Goal: Task Accomplishment & Management: Manage account settings

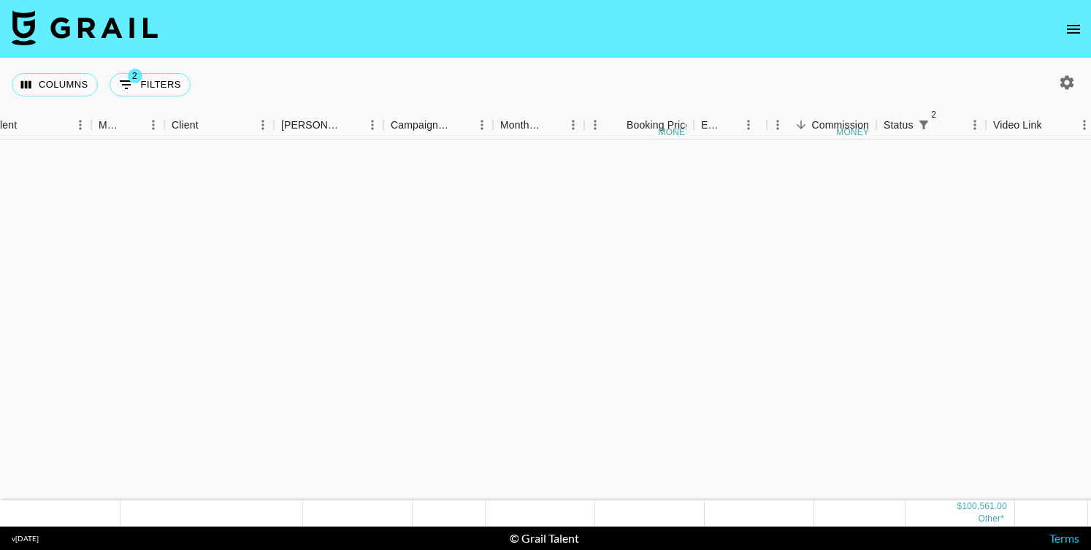
scroll to position [805, 321]
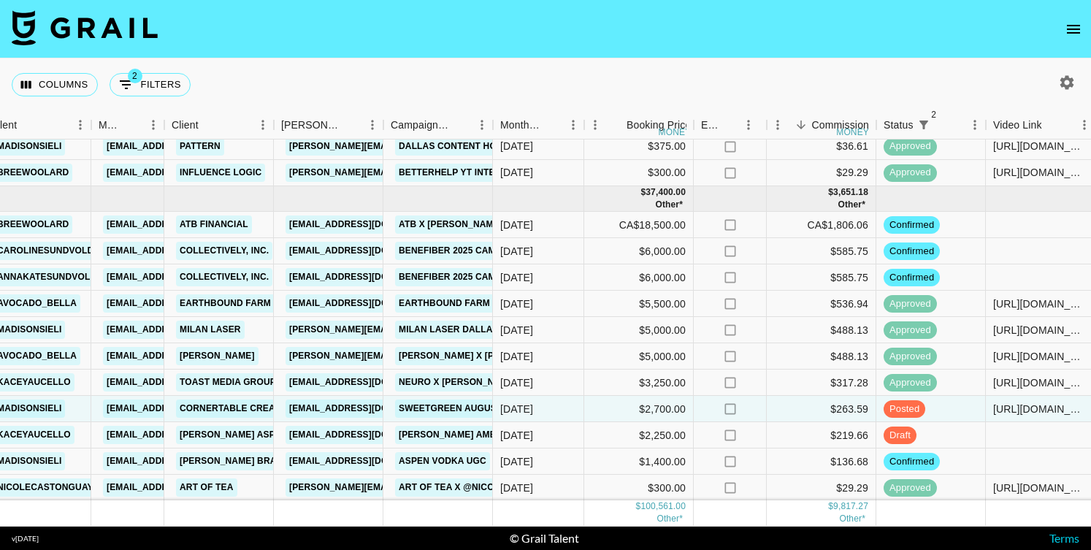
click at [1069, 80] on icon "button" at bounding box center [1067, 82] width 14 height 14
select select "May '25"
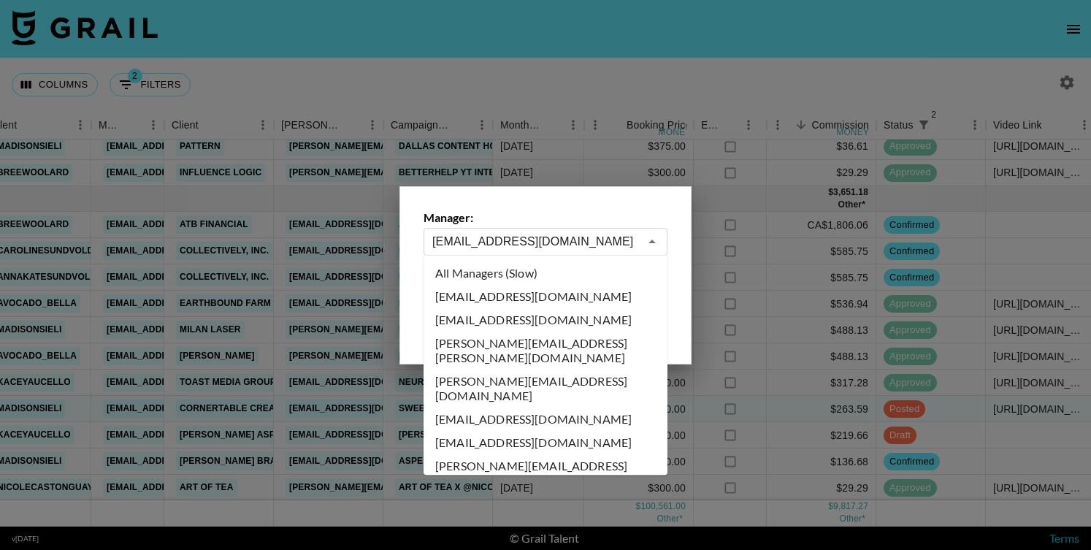
click at [526, 238] on input "cayman@grail-talent.com" at bounding box center [535, 241] width 207 height 17
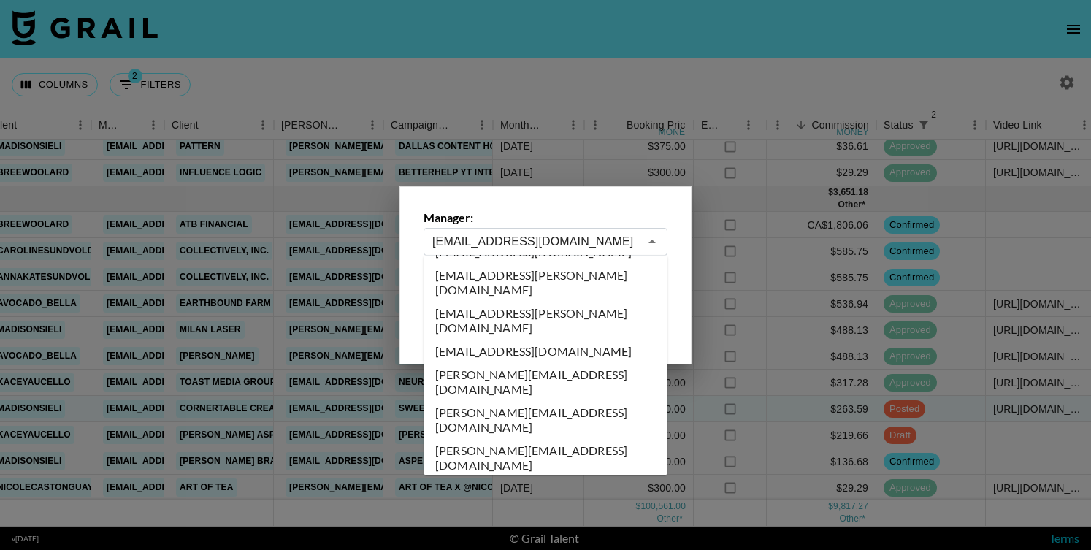
scroll to position [0, 0]
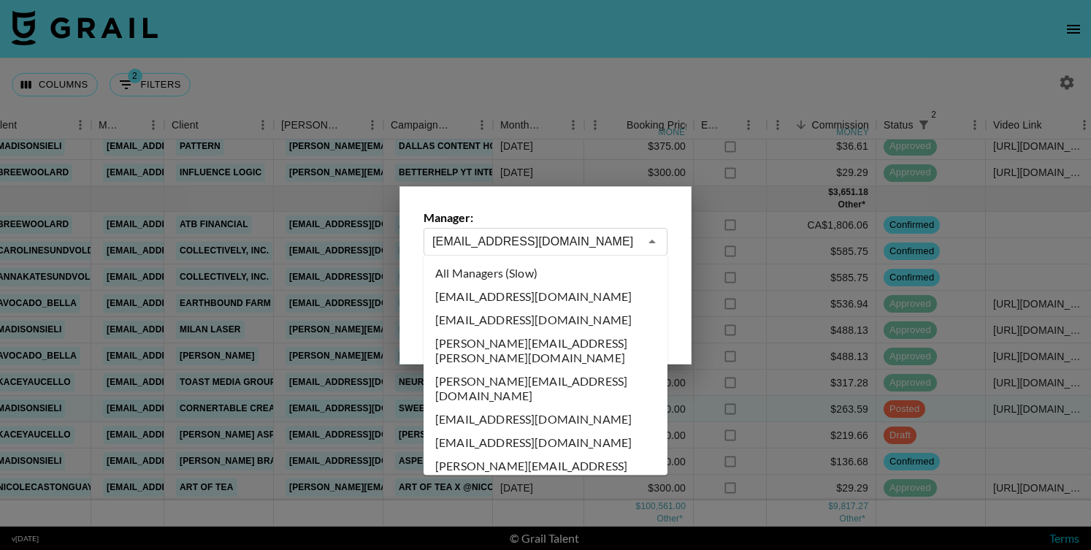
click at [534, 275] on li "All Managers (Slow)" at bounding box center [546, 272] width 244 height 23
type input "All Managers (Slow)"
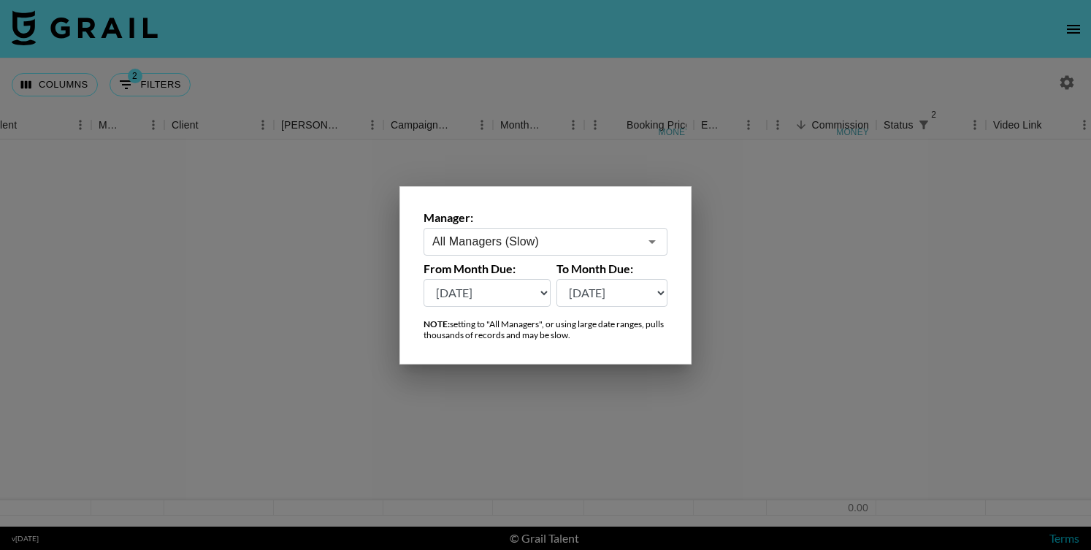
scroll to position [0, 321]
click at [981, 76] on div at bounding box center [545, 275] width 1091 height 550
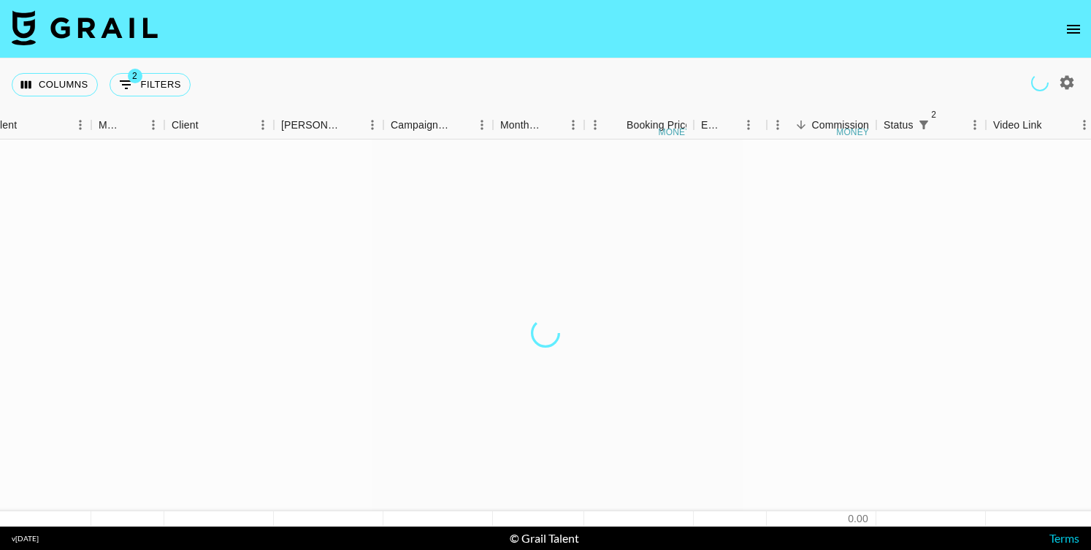
click at [1064, 84] on icon "button" at bounding box center [1067, 82] width 14 height 14
select select "May '25"
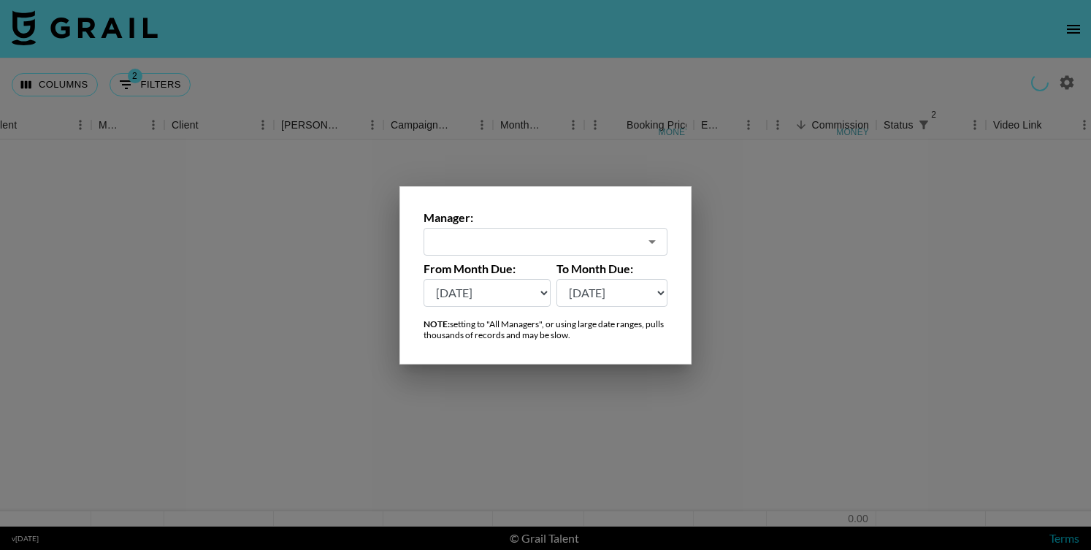
type input "All Managers (Slow)"
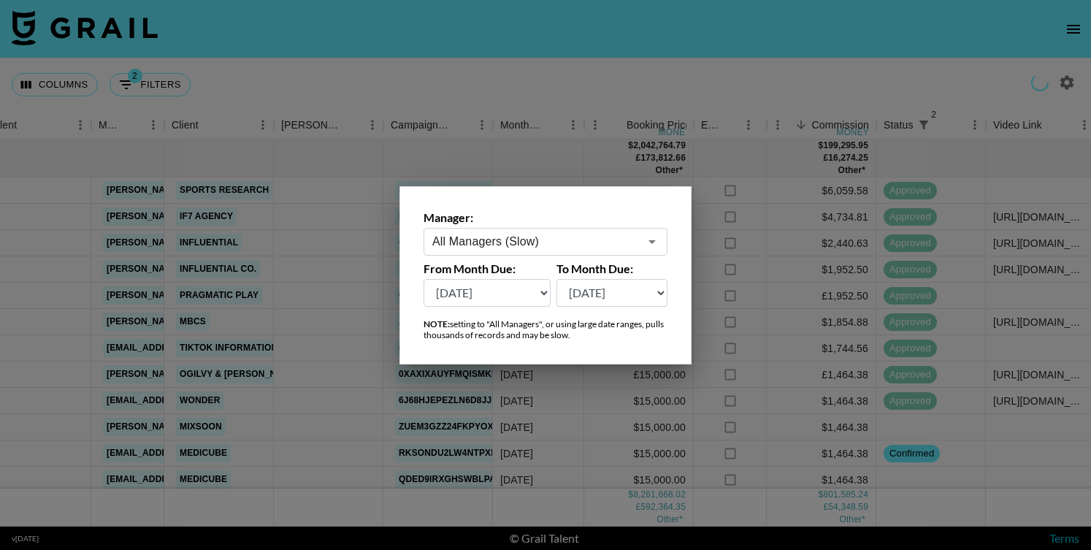
click at [537, 291] on select "Aug '26 Jul '26 Jun '26 May '26 Apr '26 Mar '26 Feb '26 Jan '26 Dec '25 Nov '25…" at bounding box center [487, 293] width 127 height 28
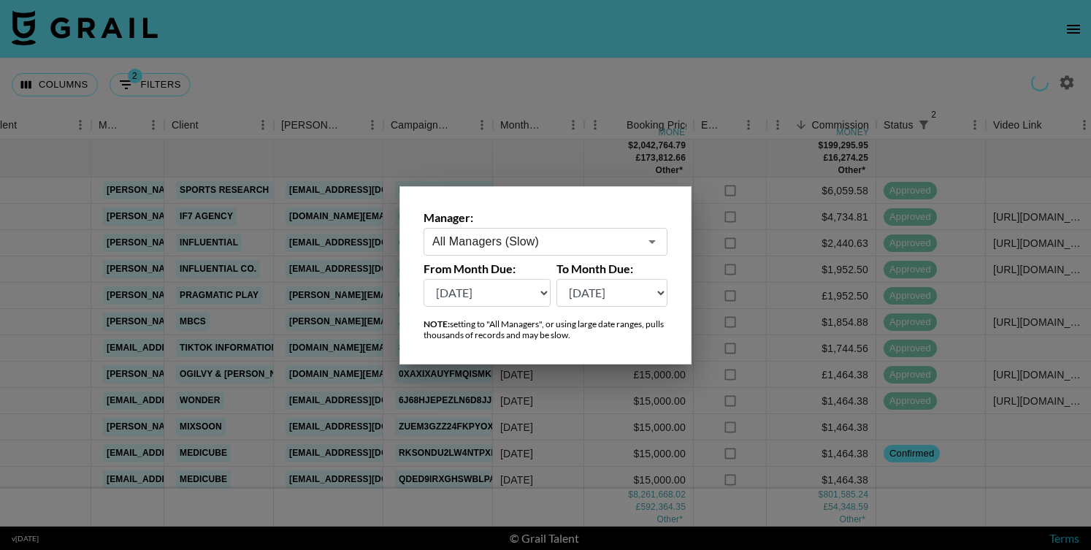
select select "Aug '25"
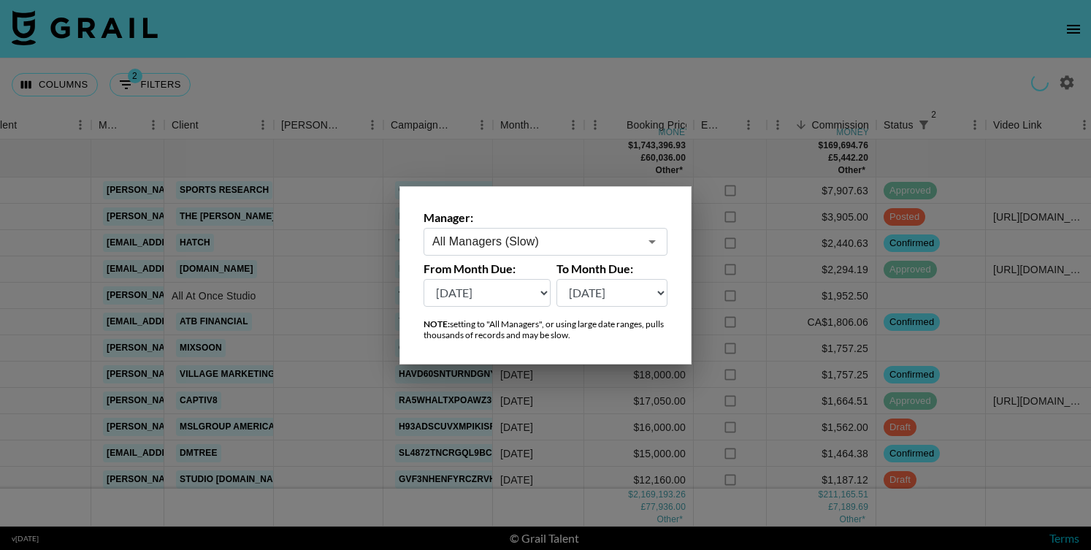
click at [545, 44] on div at bounding box center [545, 275] width 1091 height 550
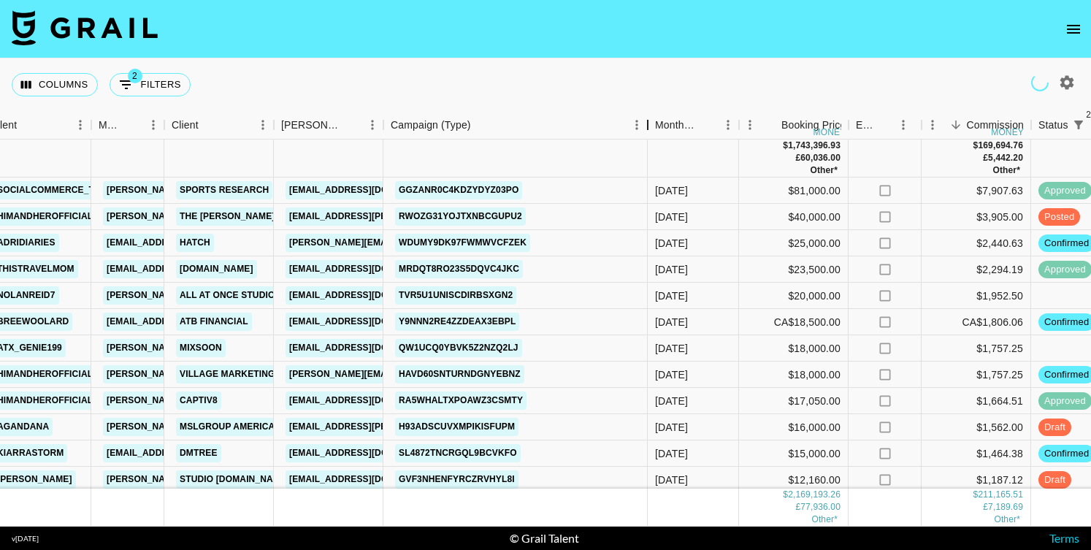
drag, startPoint x: 494, startPoint y: 127, endPoint x: 668, endPoint y: 141, distance: 174.3
click at [668, 141] on div "Month Due Airtable ID Talent Manager Client Booker Campaign (Type) Month Due Bo…" at bounding box center [545, 319] width 1091 height 416
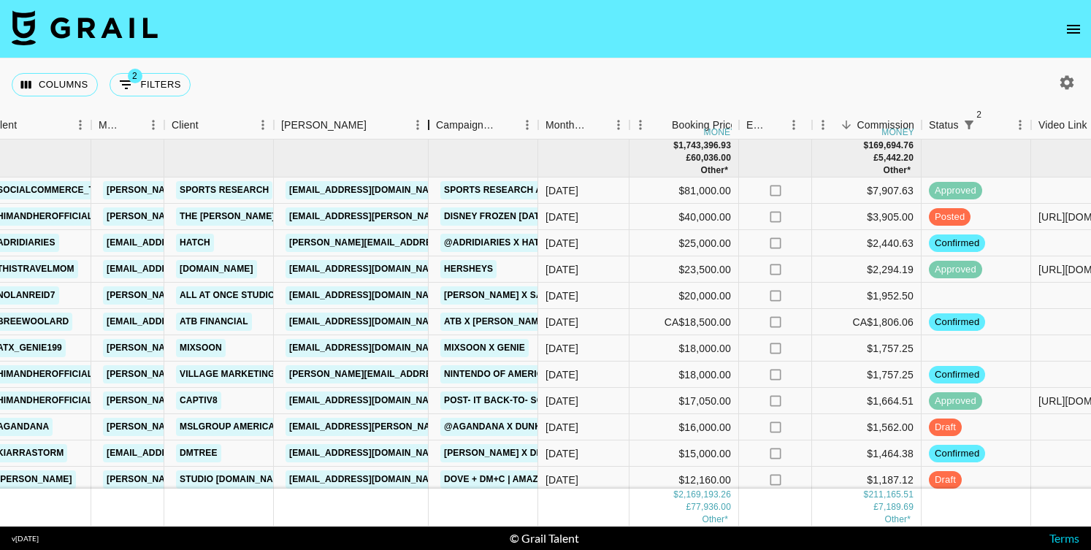
drag, startPoint x: 387, startPoint y: 121, endPoint x: 437, endPoint y: 123, distance: 50.4
click at [437, 123] on div "Booker" at bounding box center [429, 125] width 18 height 28
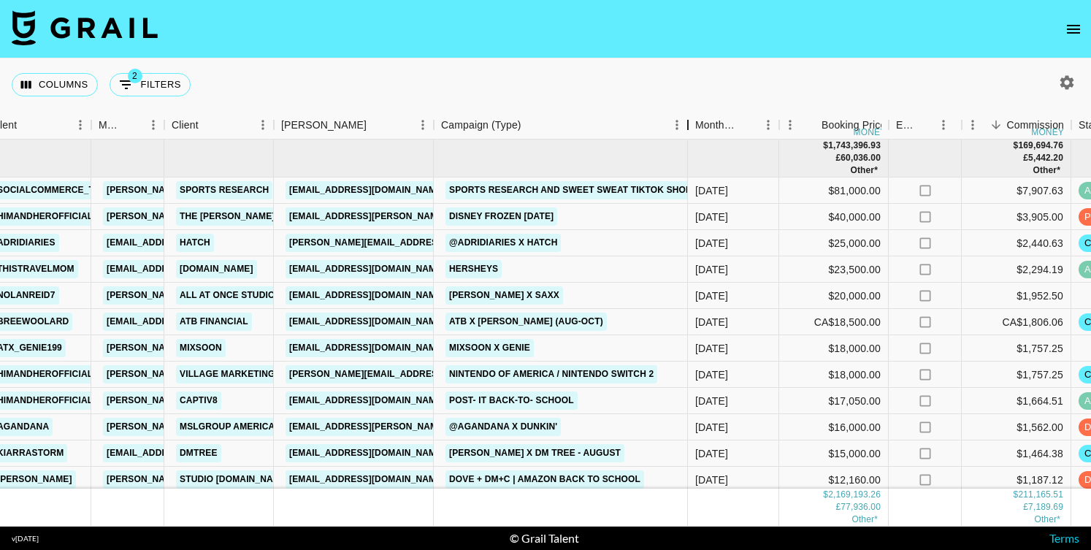
drag, startPoint x: 550, startPoint y: 123, endPoint x: 704, endPoint y: 119, distance: 154.1
click at [697, 119] on div "Campaign (Type)" at bounding box center [688, 125] width 18 height 28
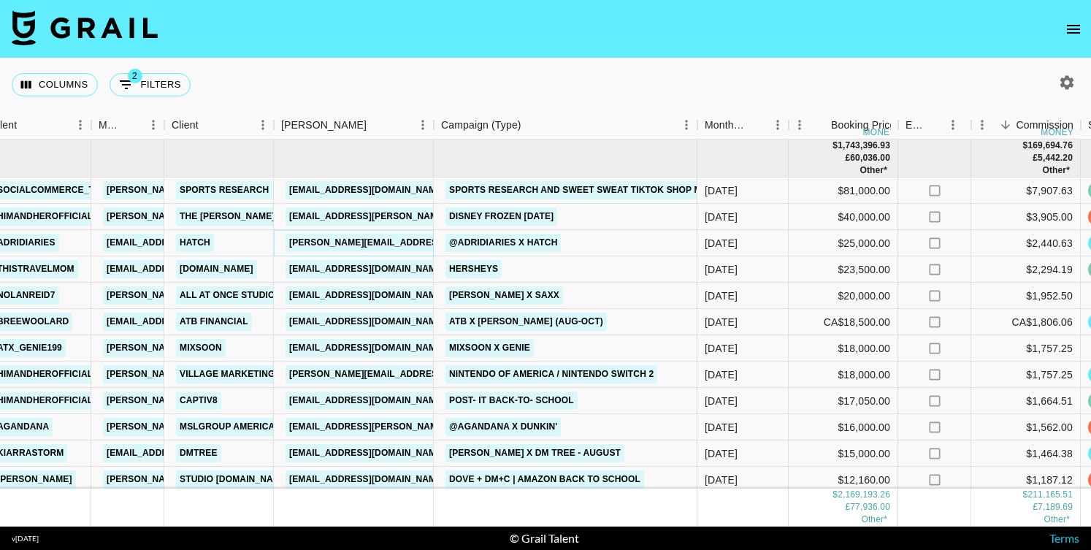
click at [374, 242] on link "sara.haig@hatch.co" at bounding box center [480, 243] width 388 height 18
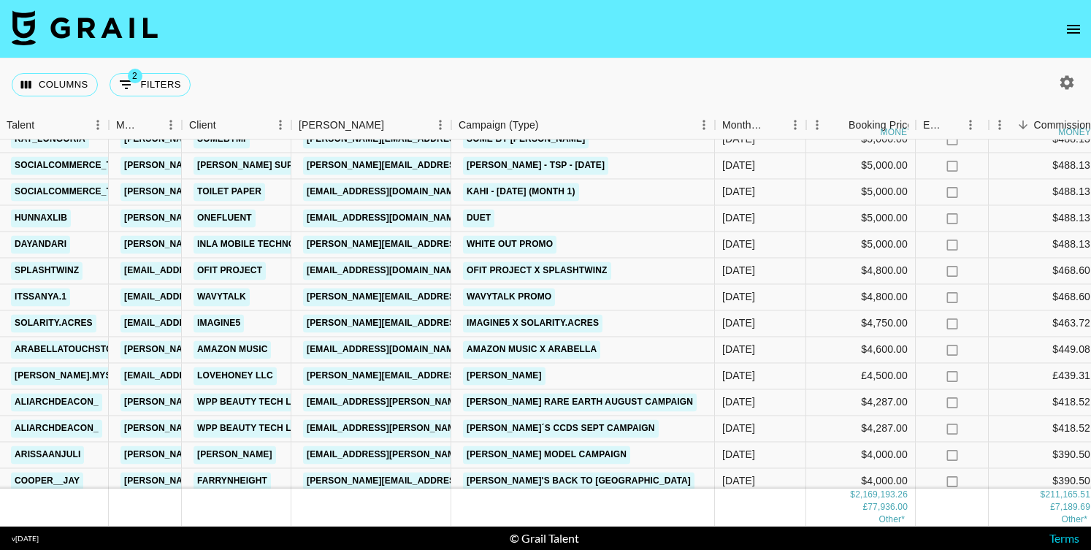
scroll to position [1963, 304]
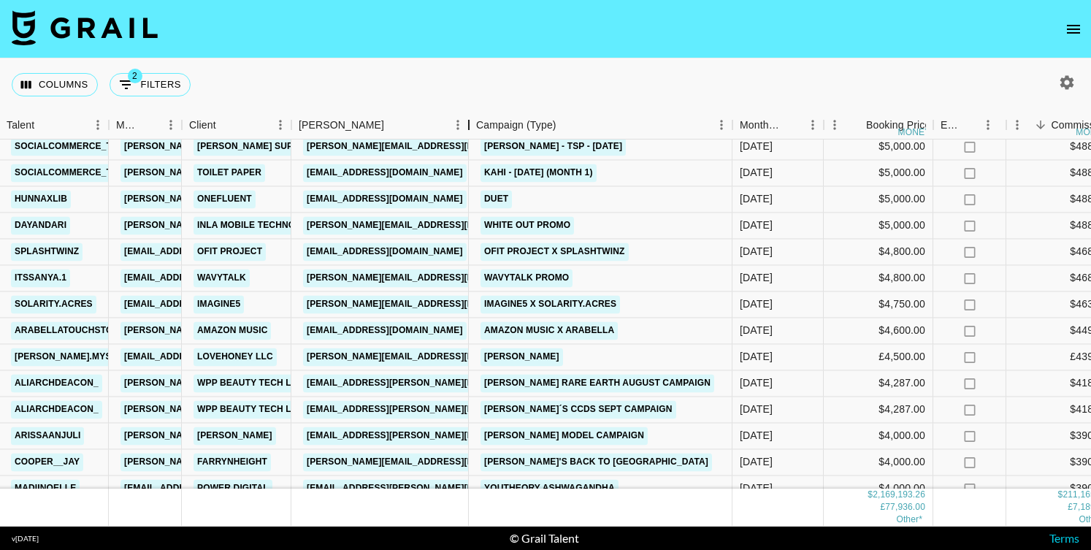
drag, startPoint x: 456, startPoint y: 117, endPoint x: 499, endPoint y: 118, distance: 42.4
click at [478, 118] on div "Booker" at bounding box center [469, 125] width 18 height 28
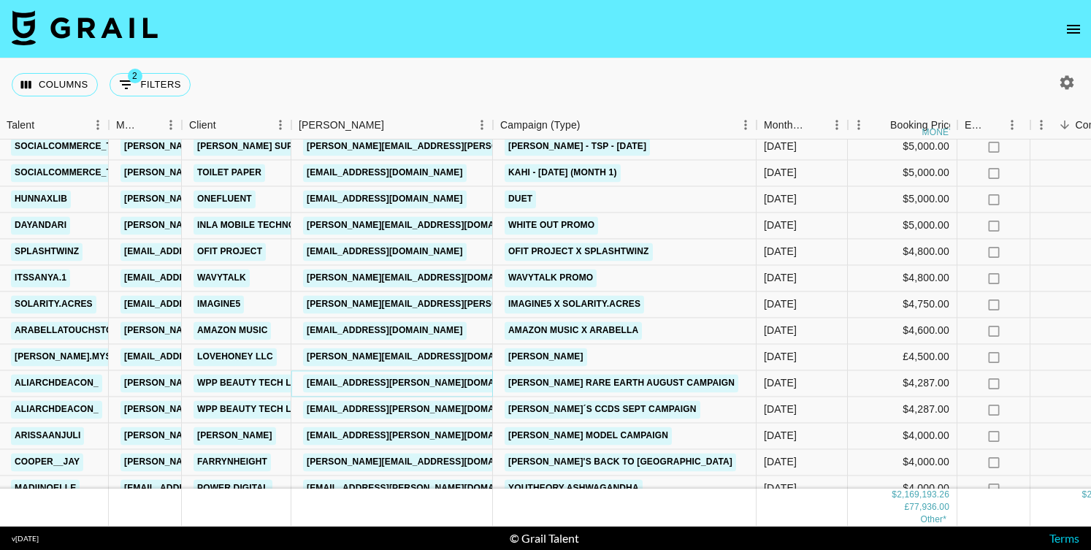
click at [434, 386] on link "cheska.acosta@wppmedia.com" at bounding box center [422, 383] width 238 height 18
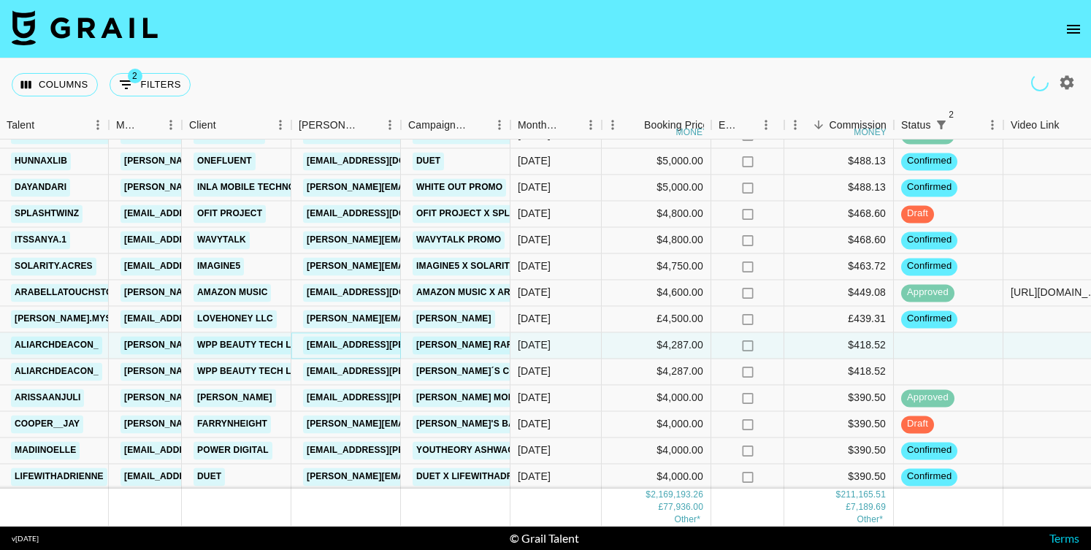
scroll to position [2021, 302]
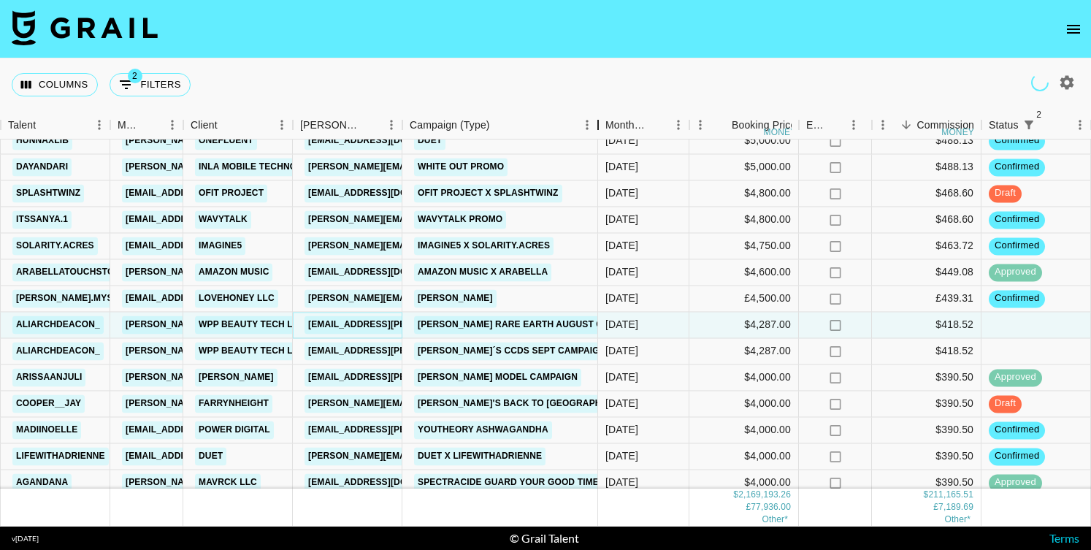
drag, startPoint x: 516, startPoint y: 115, endPoint x: 691, endPoint y: 126, distance: 175.6
click at [607, 126] on div "Campaign (Type)" at bounding box center [598, 125] width 18 height 28
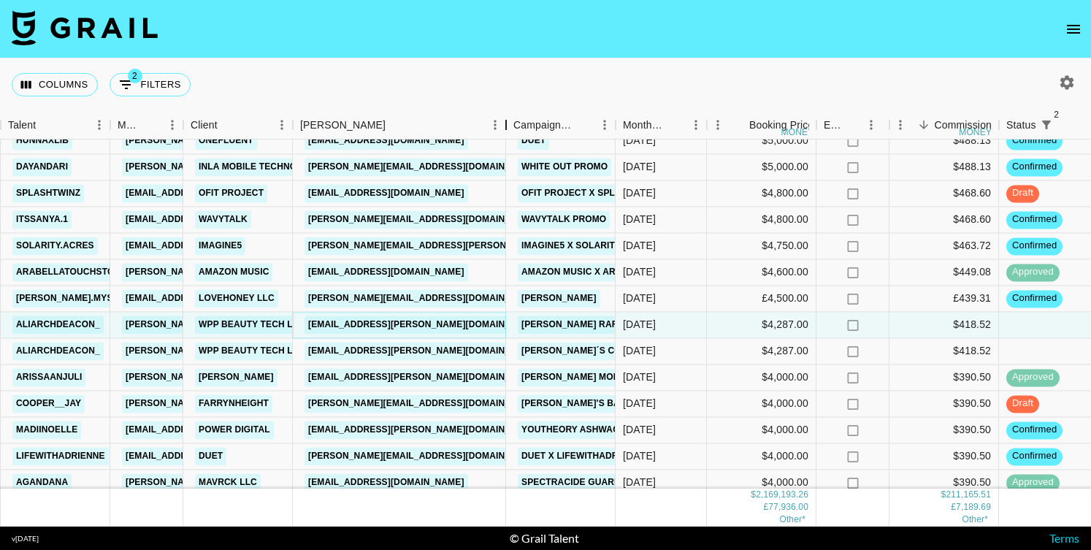
drag, startPoint x: 492, startPoint y: 127, endPoint x: 523, endPoint y: 126, distance: 30.7
click at [515, 127] on div "Booker" at bounding box center [506, 125] width 18 height 28
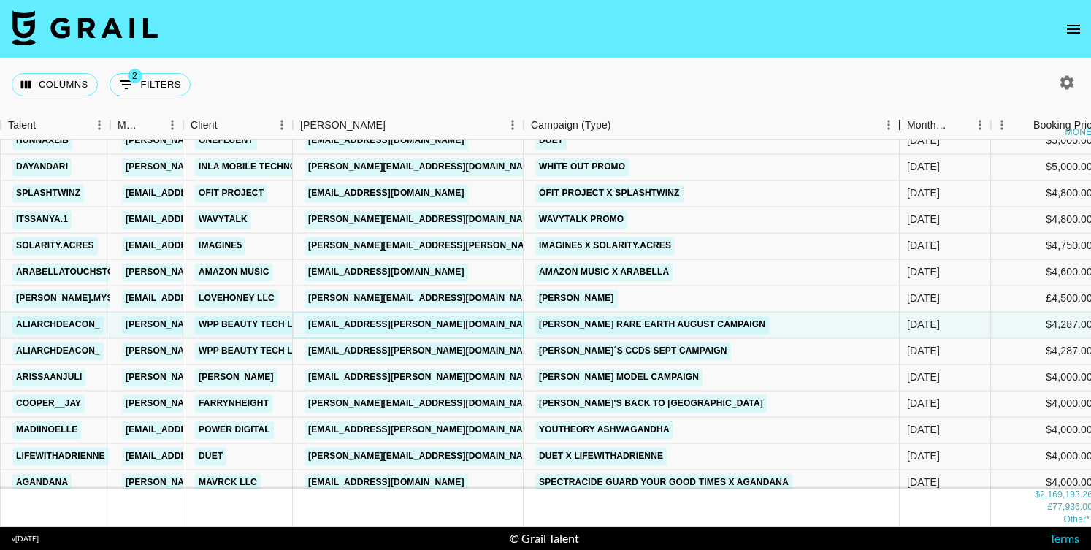
drag, startPoint x: 632, startPoint y: 124, endPoint x: 897, endPoint y: 123, distance: 265.8
click at [897, 123] on div "Campaign (Type)" at bounding box center [900, 125] width 18 height 28
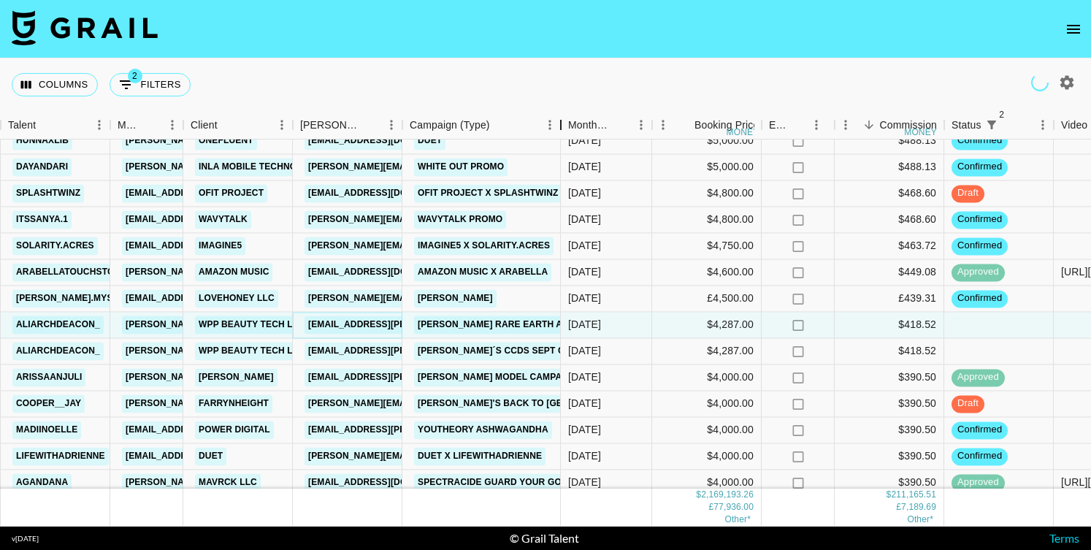
drag, startPoint x: 508, startPoint y: 129, endPoint x: 671, endPoint y: 128, distance: 162.8
click at [570, 129] on div "Campaign (Type)" at bounding box center [561, 125] width 18 height 28
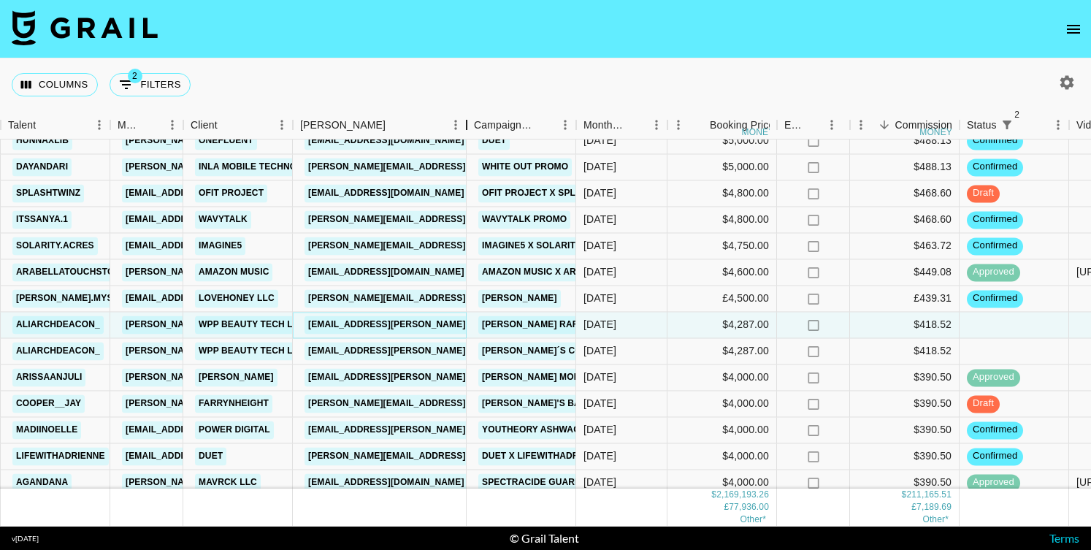
drag, startPoint x: 404, startPoint y: 126, endPoint x: 482, endPoint y: 126, distance: 78.1
click at [475, 126] on div "Booker" at bounding box center [467, 125] width 18 height 28
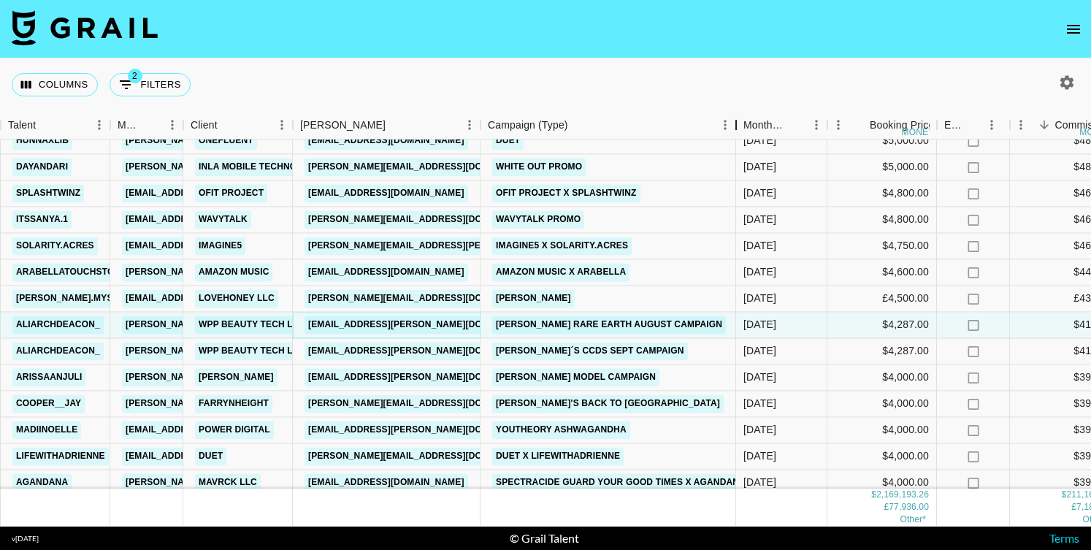
drag, startPoint x: 591, startPoint y: 123, endPoint x: 737, endPoint y: 123, distance: 146.0
click at [737, 123] on div "Campaign (Type)" at bounding box center [736, 125] width 18 height 28
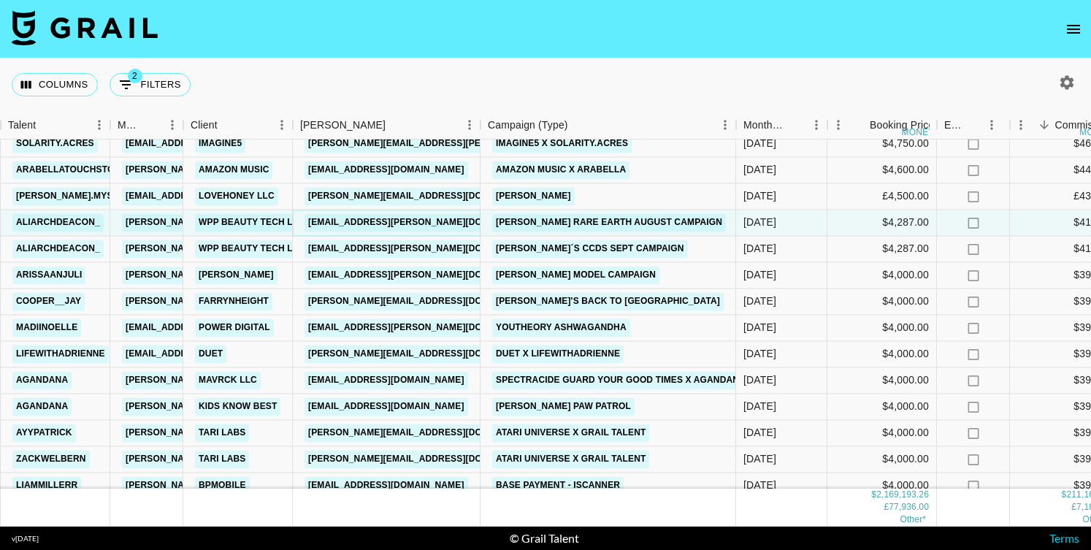
scroll to position [2125, 302]
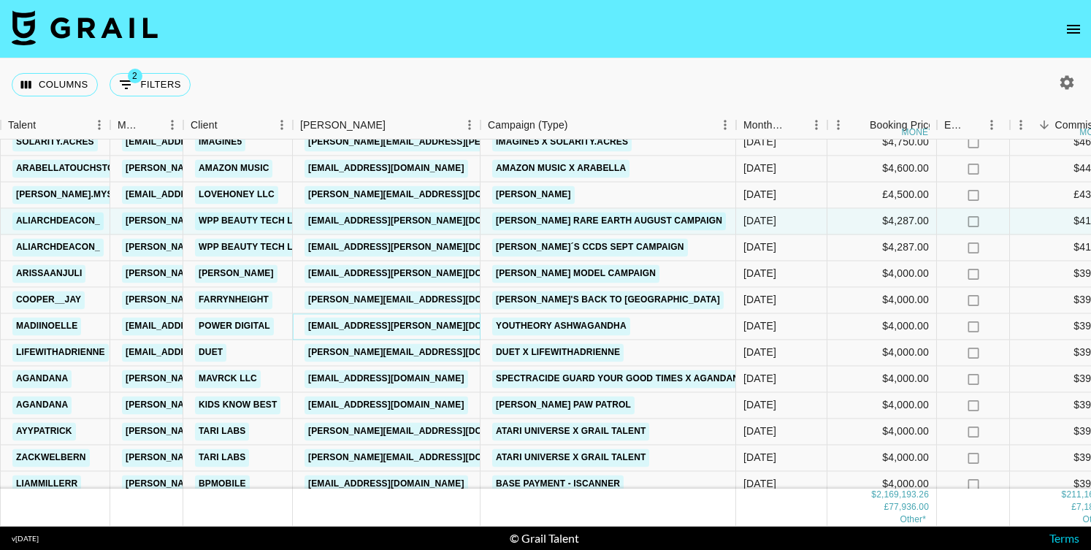
click at [390, 329] on link "maddie.lynn@powerdigital.com" at bounding box center [424, 326] width 238 height 18
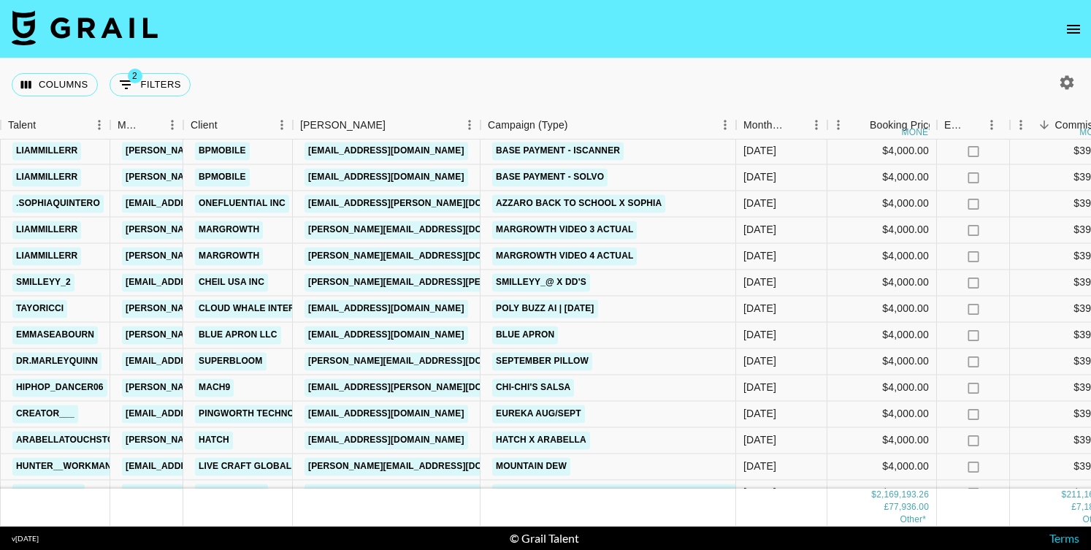
scroll to position [2467, 302]
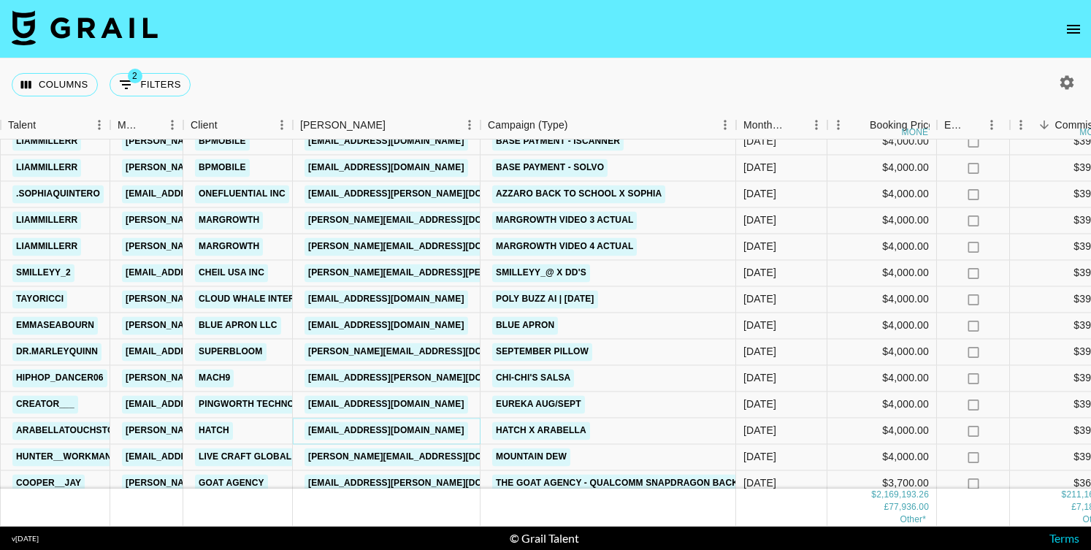
click at [373, 433] on link "creators@hatch.co" at bounding box center [387, 430] width 164 height 18
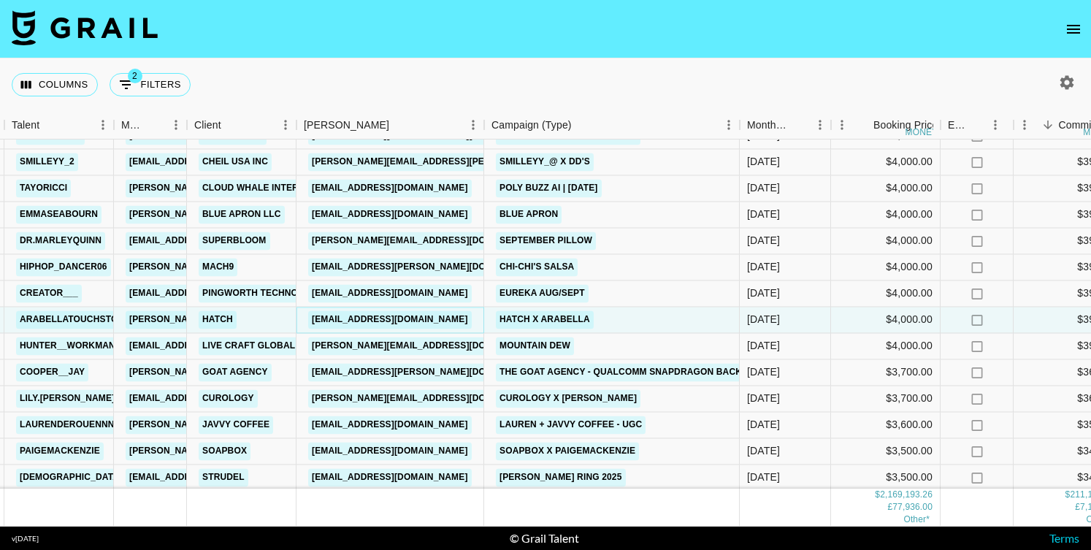
scroll to position [2591, 299]
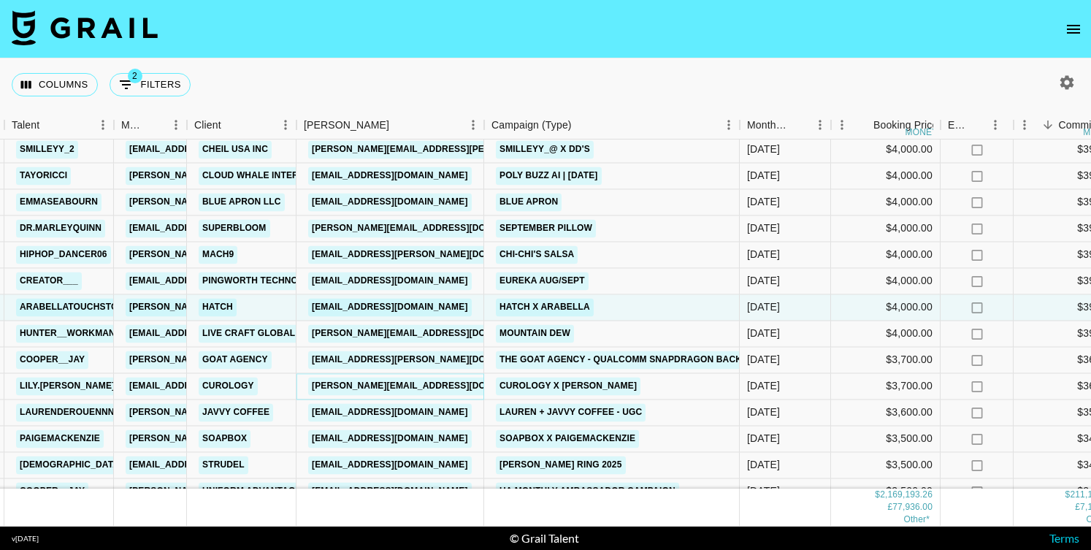
click at [412, 384] on link "david@commonvow.com" at bounding box center [427, 386] width 238 height 18
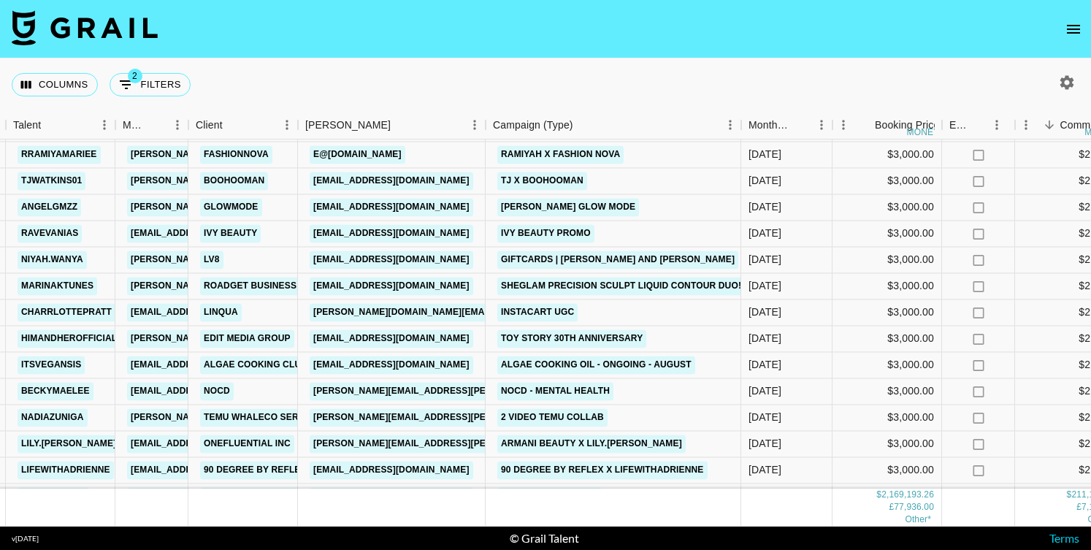
scroll to position [3458, 297]
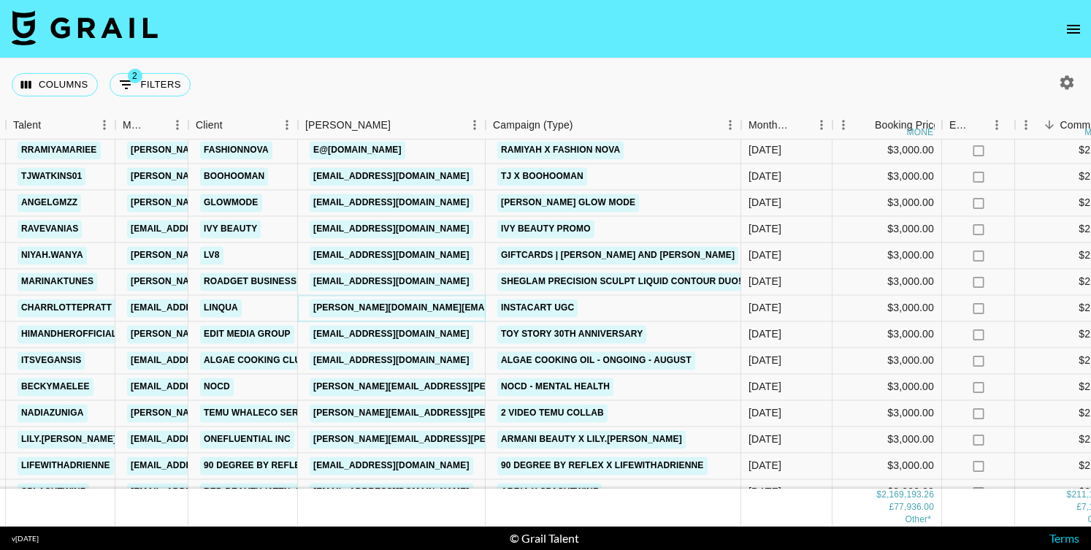
click at [383, 313] on link "[PERSON_NAME][DOMAIN_NAME][EMAIL_ADDRESS][PERSON_NAME][DOMAIN_NAME]" at bounding box center [503, 308] width 386 height 18
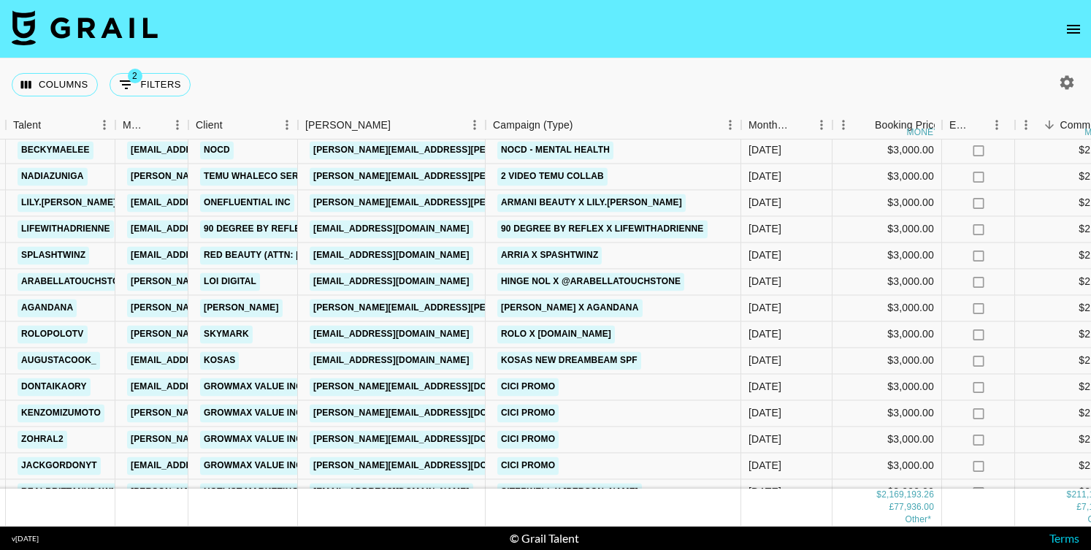
scroll to position [3699, 297]
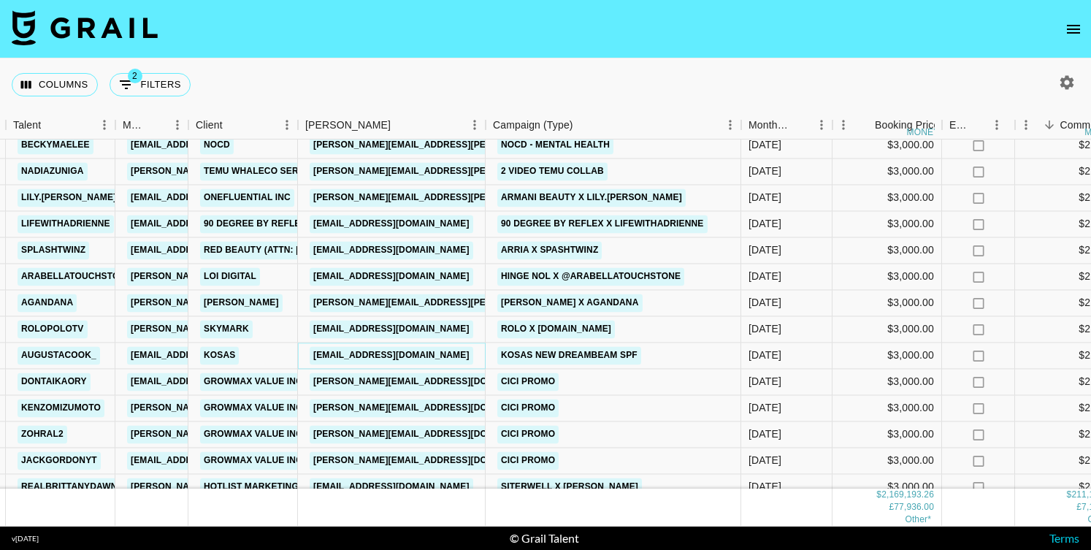
click at [402, 363] on link "hailey@kosas.com" at bounding box center [392, 355] width 164 height 18
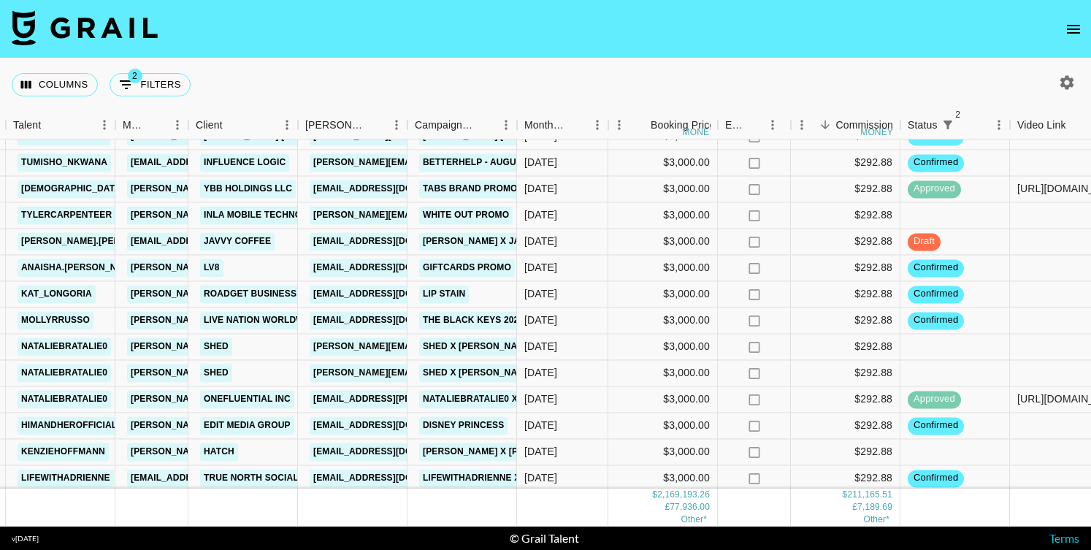
scroll to position [4108, 297]
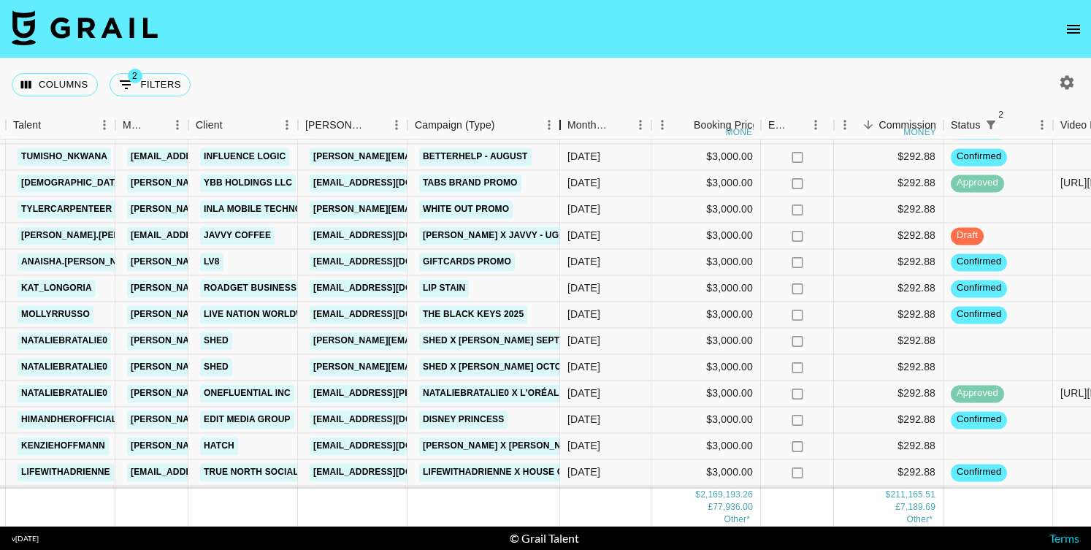
drag, startPoint x: 520, startPoint y: 114, endPoint x: 656, endPoint y: 114, distance: 135.8
click at [569, 114] on div "Campaign (Type)" at bounding box center [560, 125] width 18 height 28
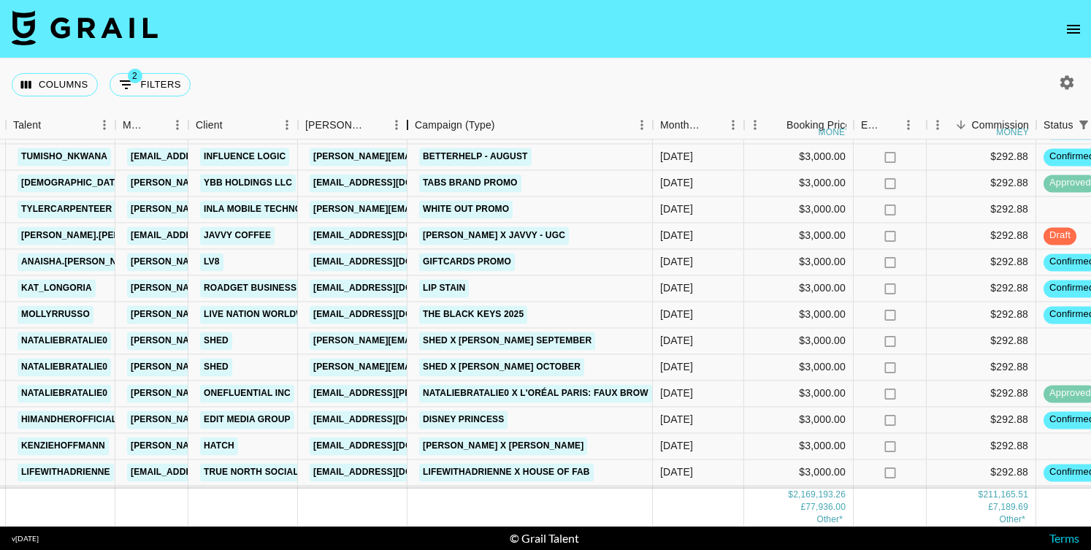
drag, startPoint x: 407, startPoint y: 115, endPoint x: 488, endPoint y: 115, distance: 80.3
click at [416, 115] on div "Booker" at bounding box center [408, 125] width 18 height 28
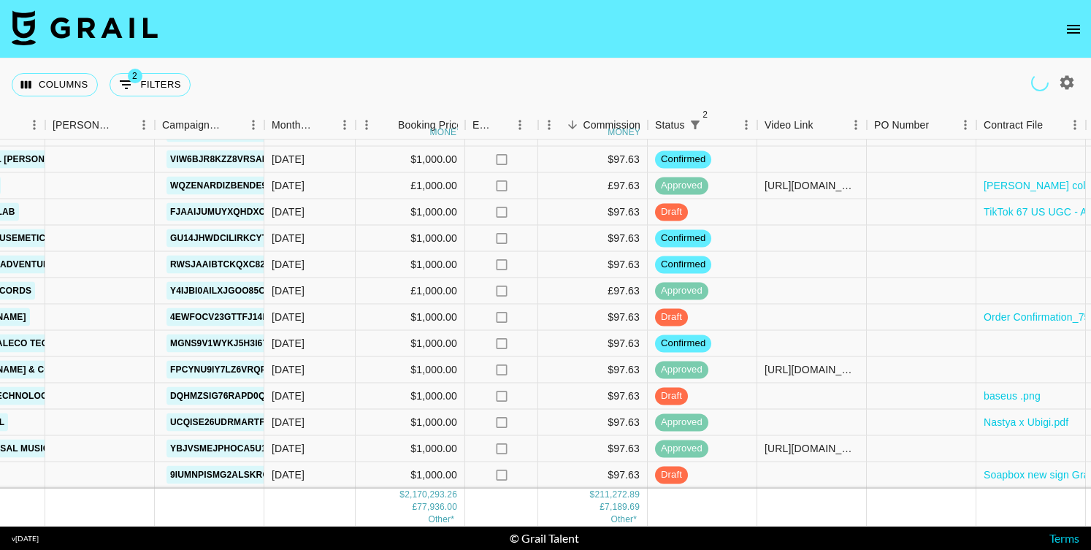
scroll to position [10799, 550]
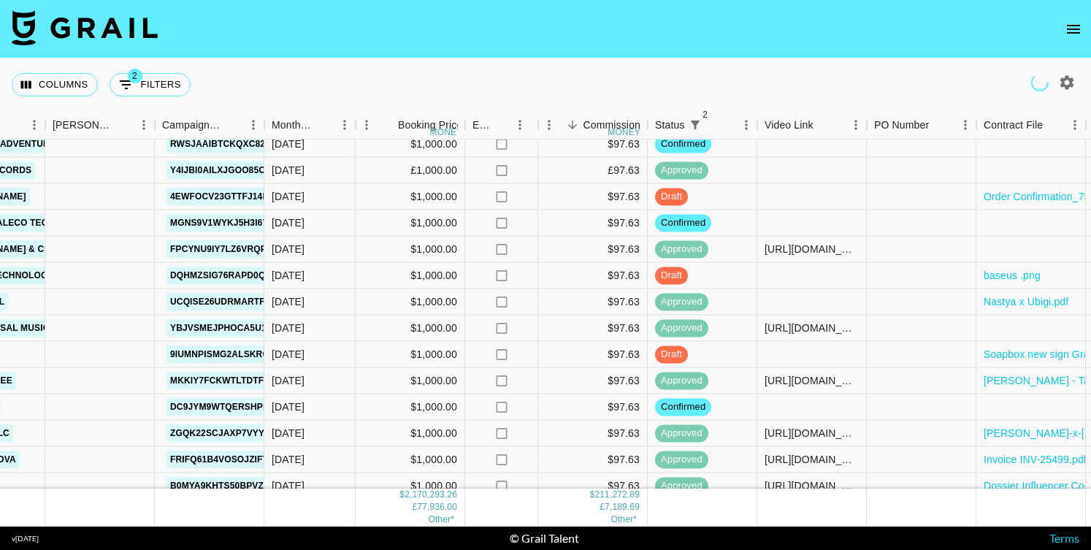
click at [1067, 84] on icon "button" at bounding box center [1067, 83] width 18 height 18
select select "Aug '25"
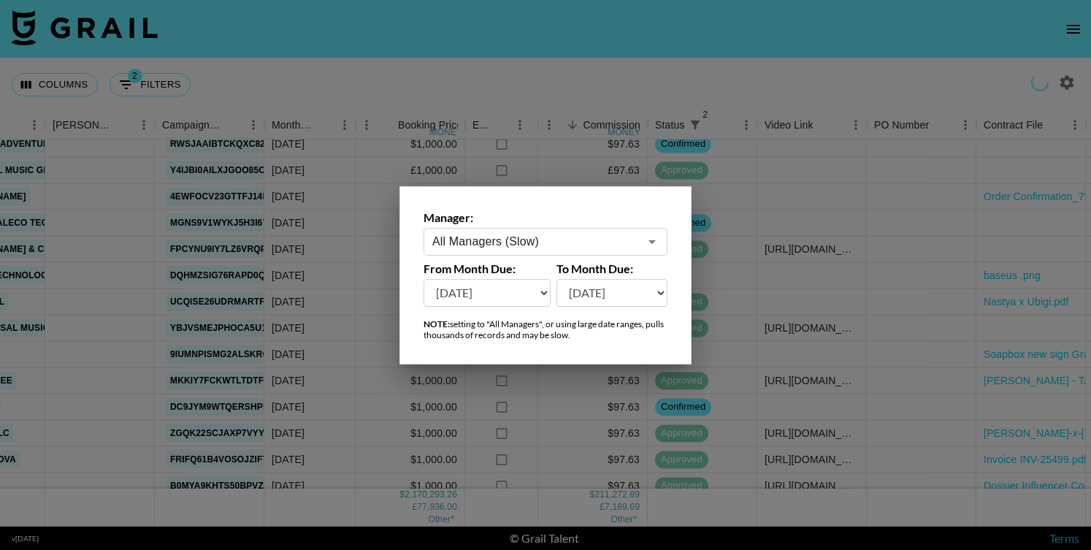
click at [551, 254] on div "All Managers (Slow) ​" at bounding box center [546, 242] width 244 height 28
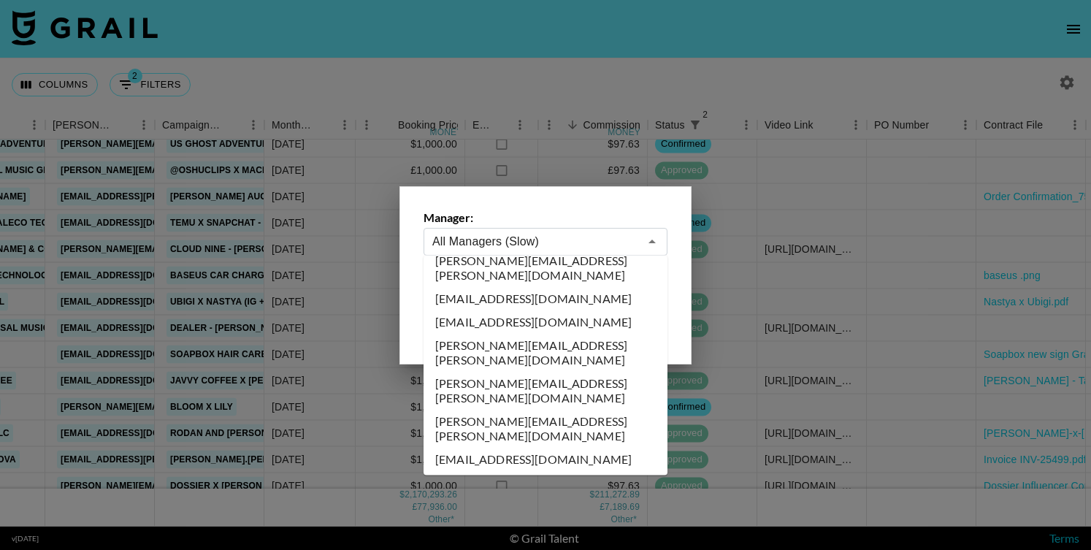
scroll to position [1506, 0]
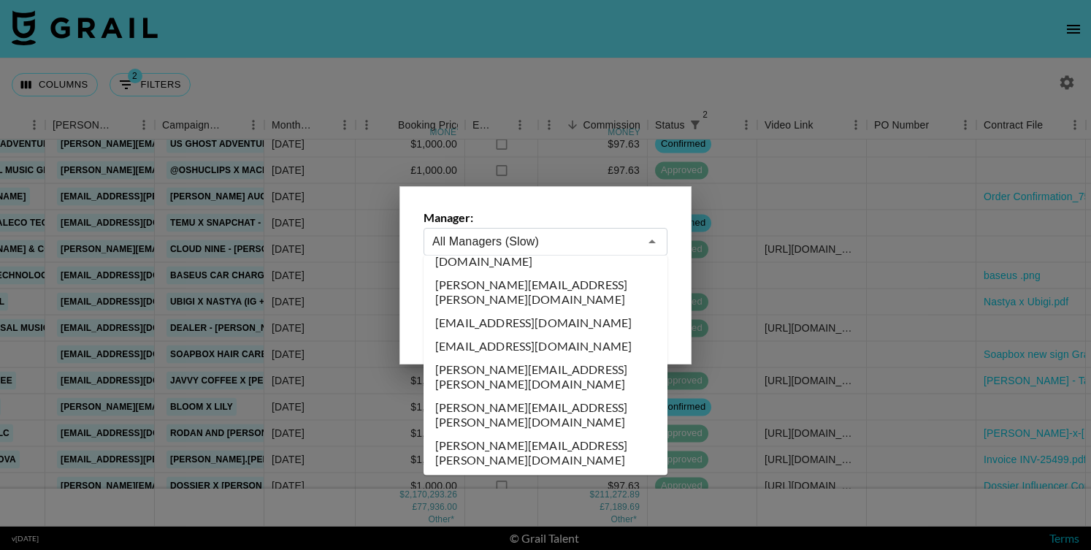
type input "cayman@grail-talent.com"
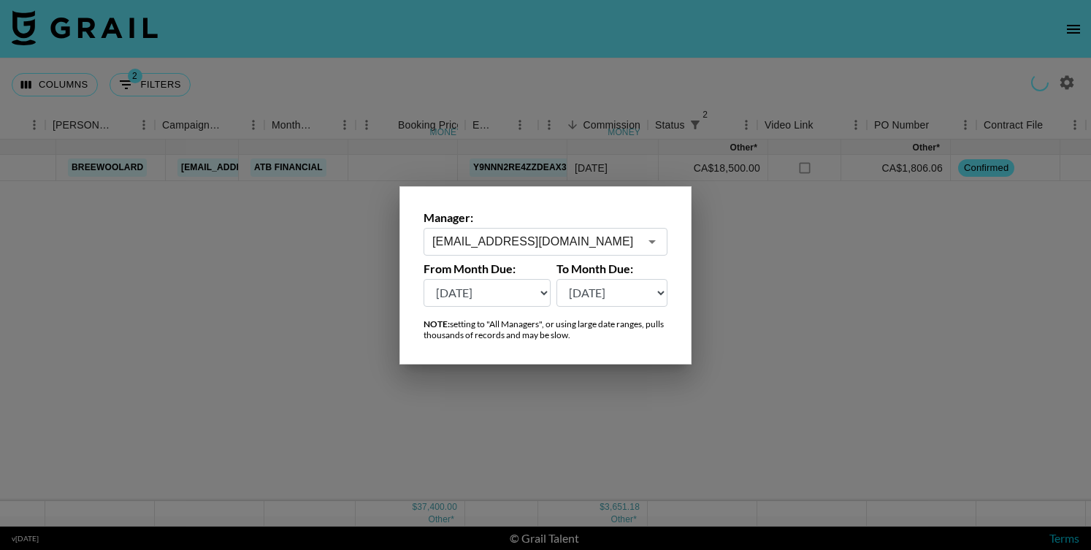
scroll to position [0, 550]
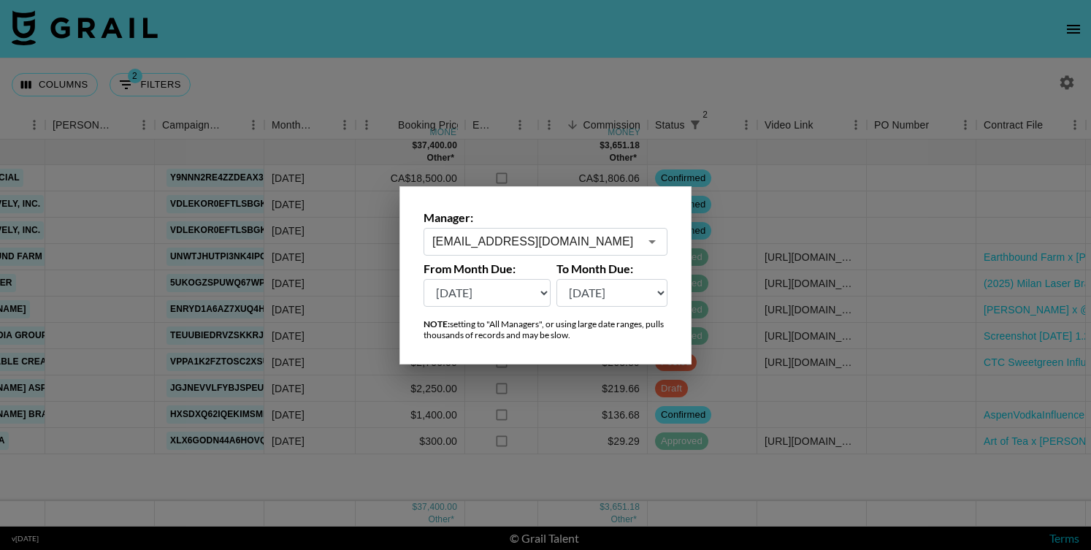
click at [700, 53] on div at bounding box center [545, 275] width 1091 height 550
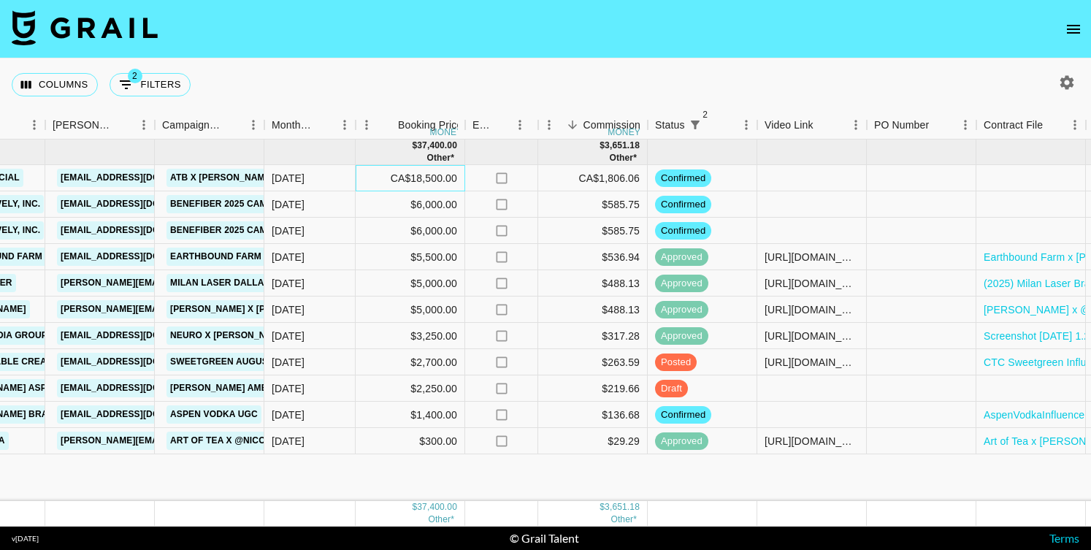
click at [406, 177] on div "CA$18,500.00" at bounding box center [411, 178] width 110 height 26
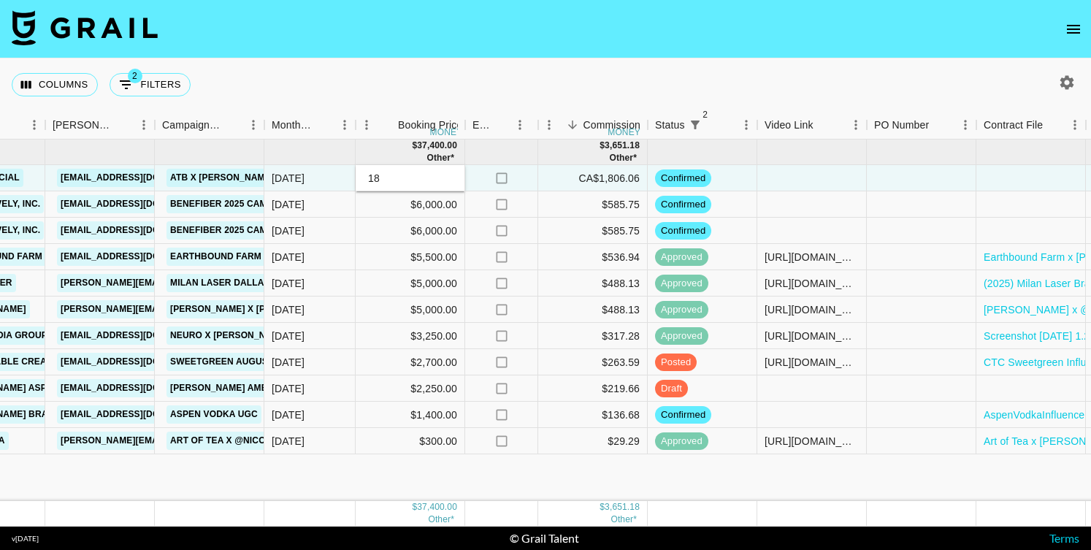
type input "1"
type input "9250"
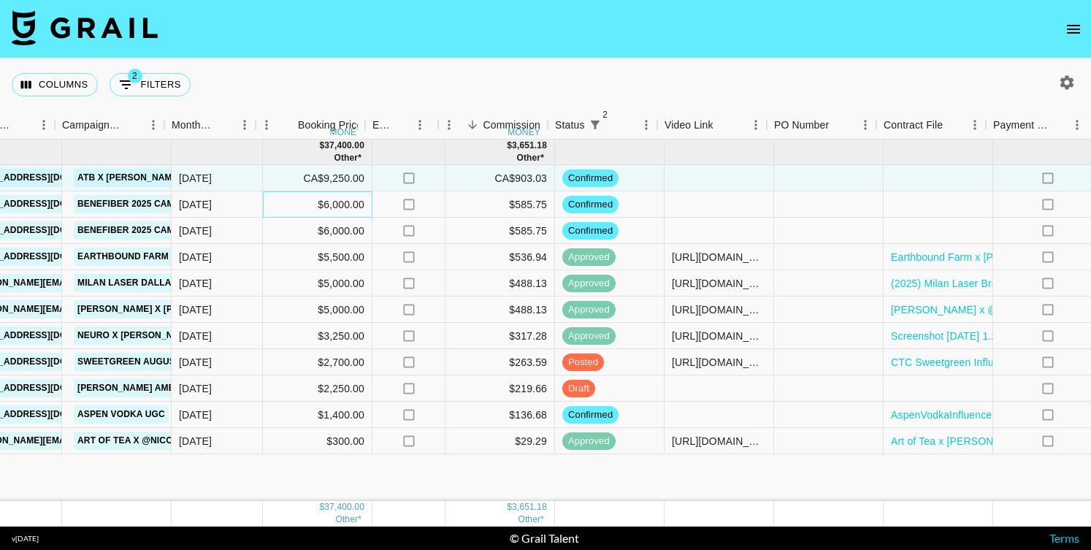
scroll to position [0, 667]
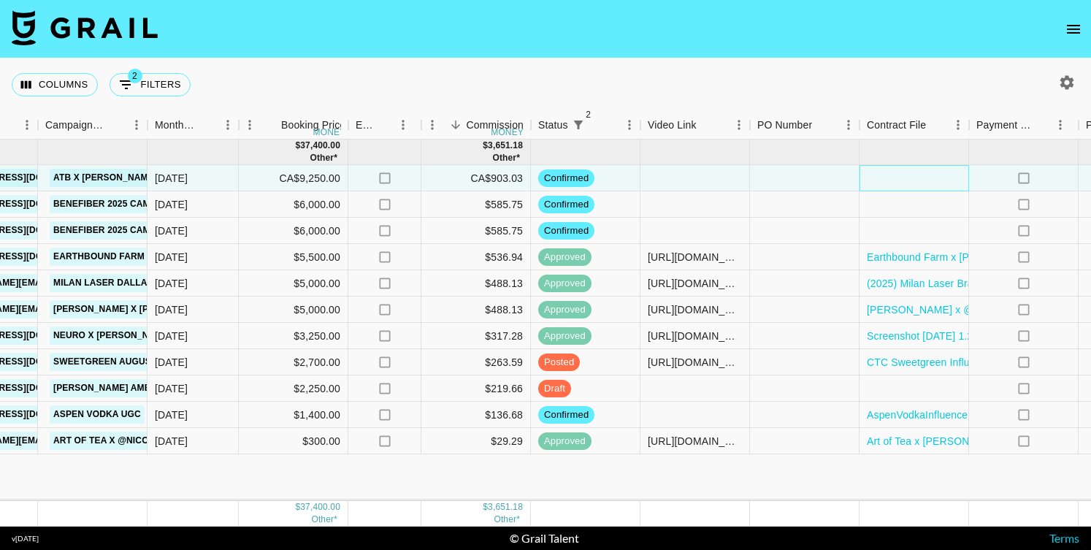
click at [890, 175] on div at bounding box center [914, 178] width 110 height 26
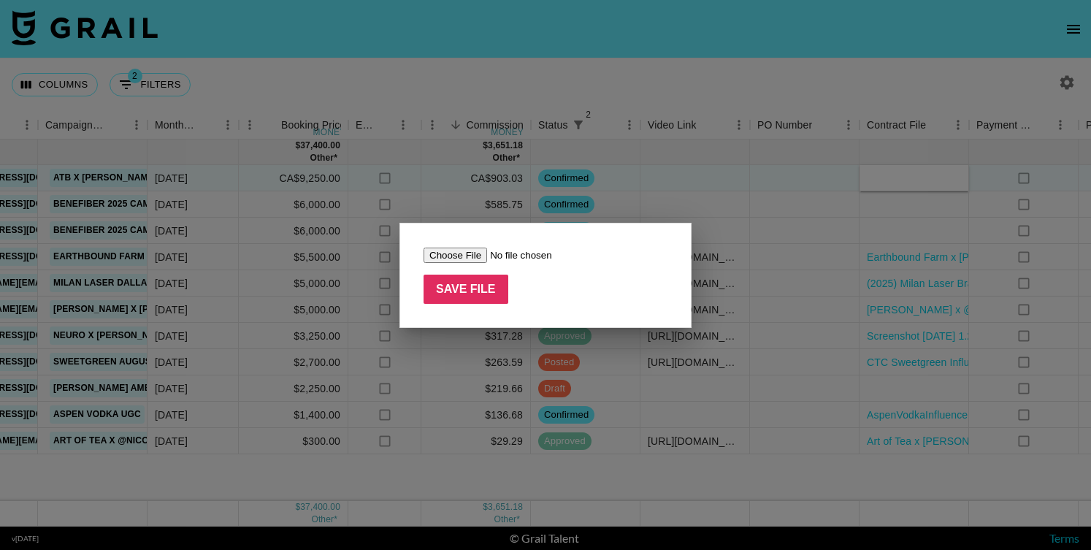
click at [454, 256] on input "file" at bounding box center [516, 255] width 185 height 15
type input "C:\fakepath\Complete_with_Docusign_Bree_Woolard_x_Cost_o.pdf"
click at [478, 291] on input "Save File" at bounding box center [466, 289] width 85 height 29
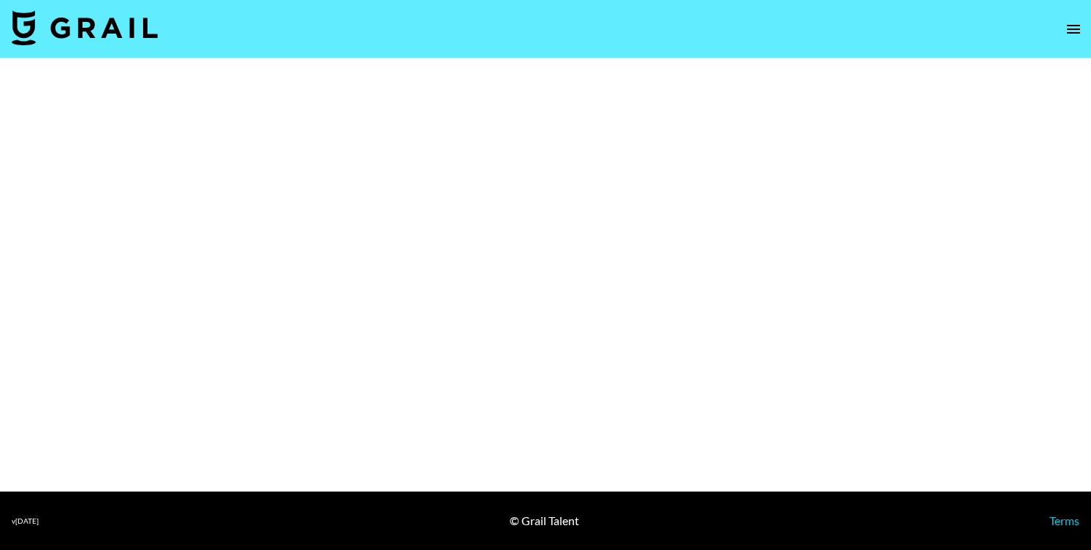
select select "Brand"
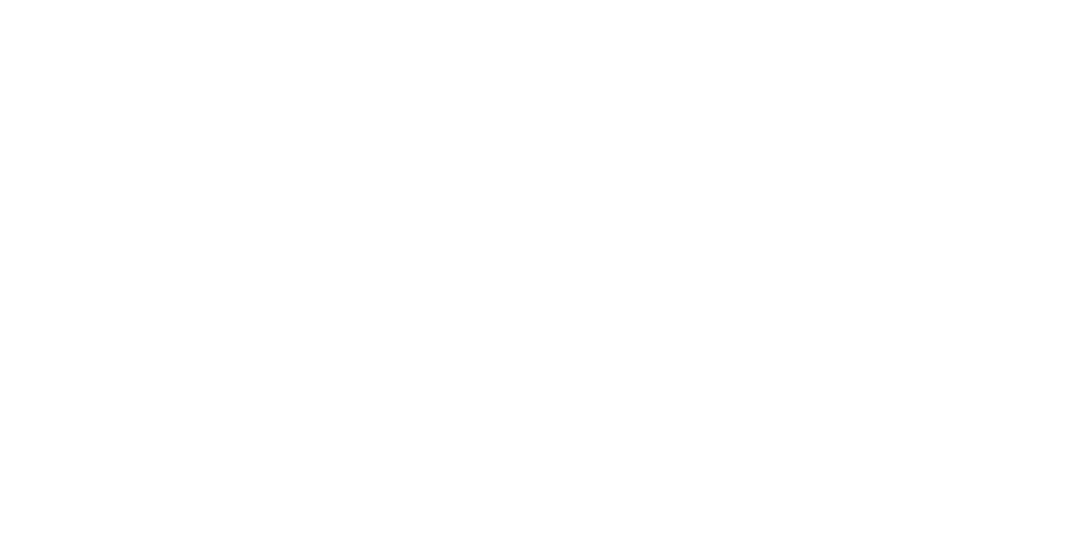
select select "Brand"
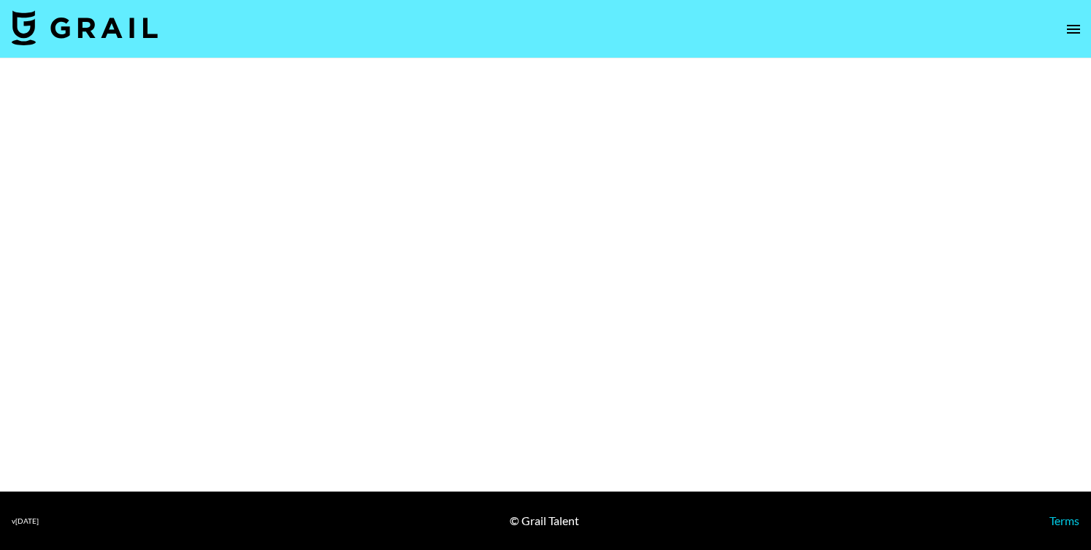
select select "Brand"
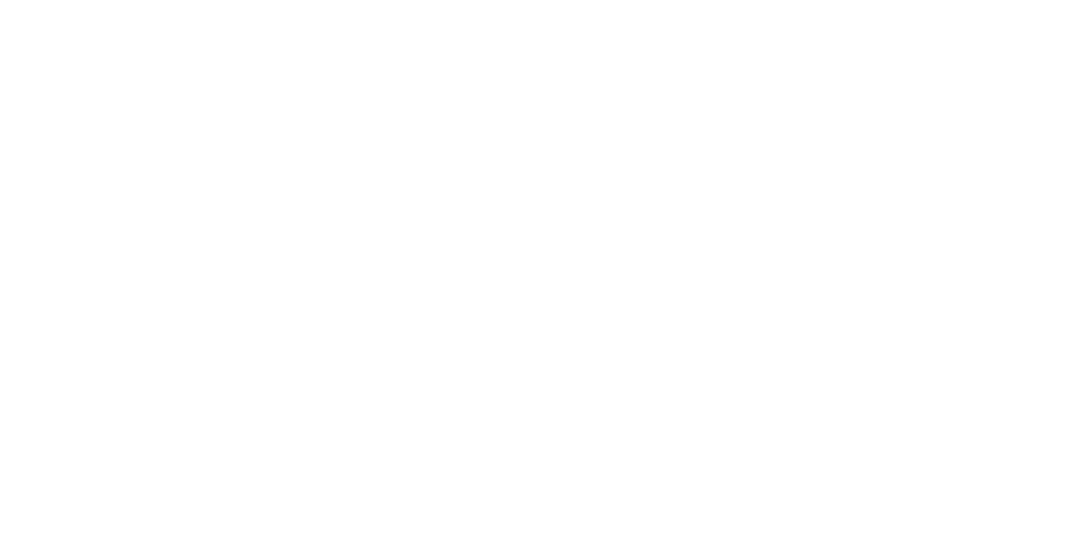
select select "Brand"
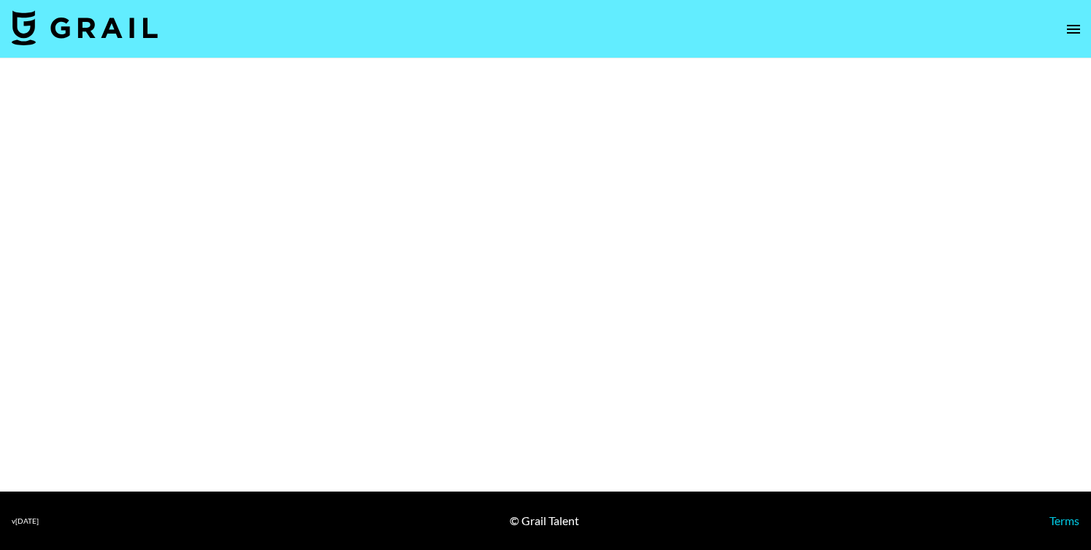
select select "Brand"
